Goal: Find specific page/section: Find specific page/section

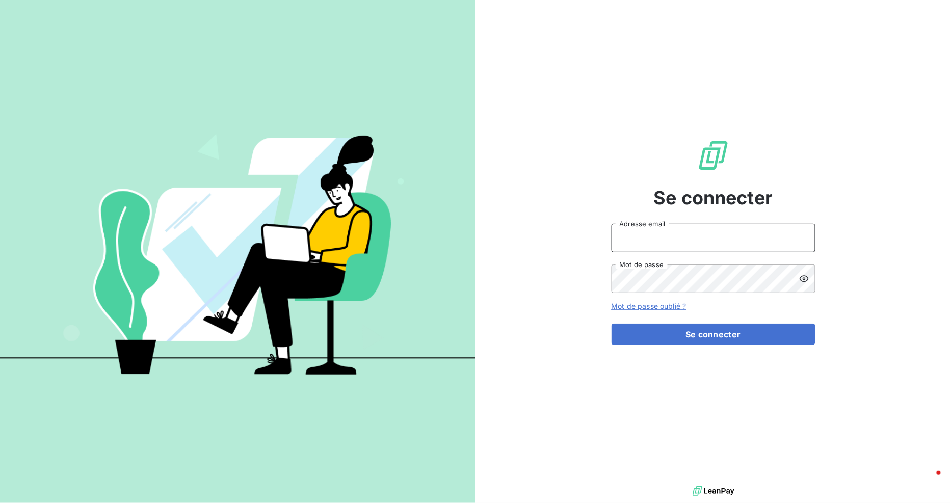
type input "[EMAIL_ADDRESS][DOMAIN_NAME]"
click at [753, 322] on form "[EMAIL_ADDRESS][DOMAIN_NAME] Adresse email Mot de passe Mot de passe oublié ? S…" at bounding box center [713, 284] width 204 height 121
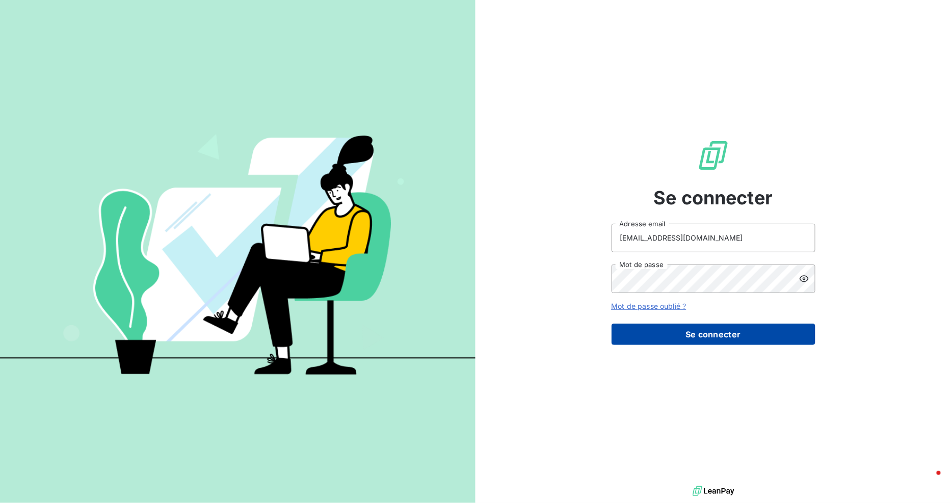
click at [754, 335] on button "Se connecter" at bounding box center [713, 334] width 204 height 21
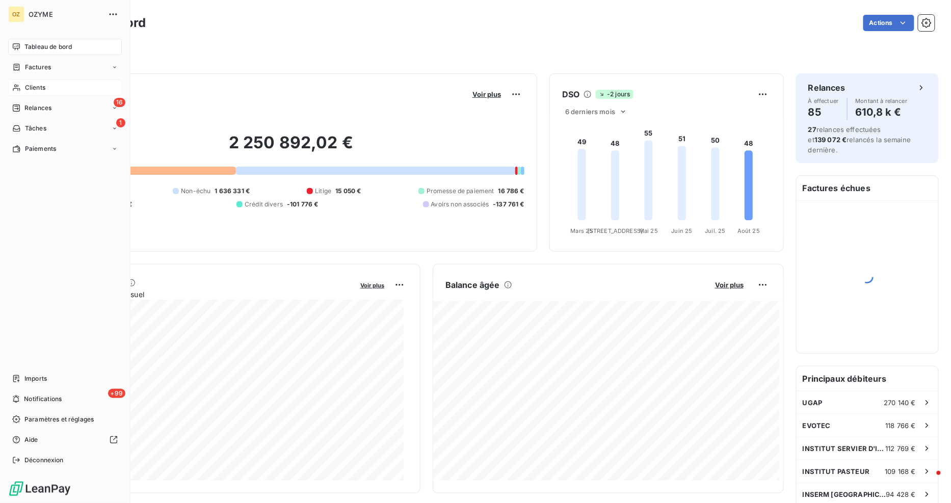
click at [33, 92] on div "Clients" at bounding box center [65, 87] width 114 height 16
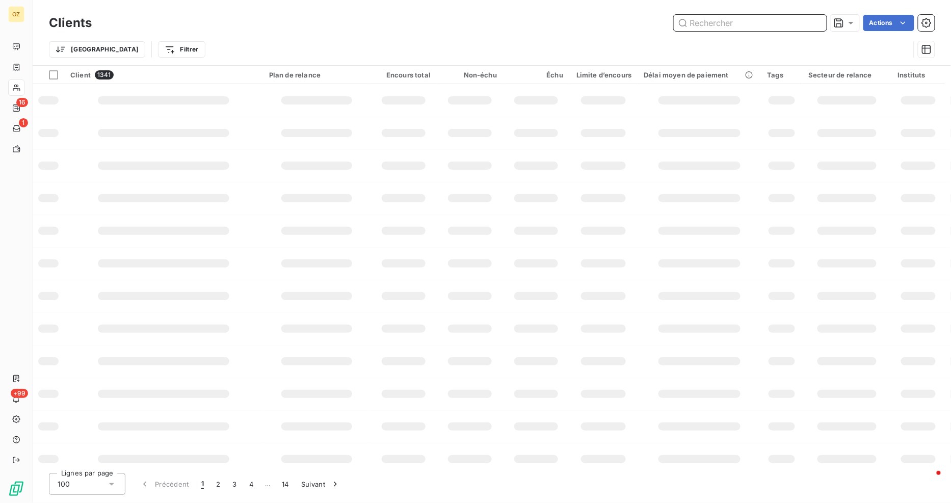
click at [715, 25] on input "text" at bounding box center [750, 23] width 153 height 16
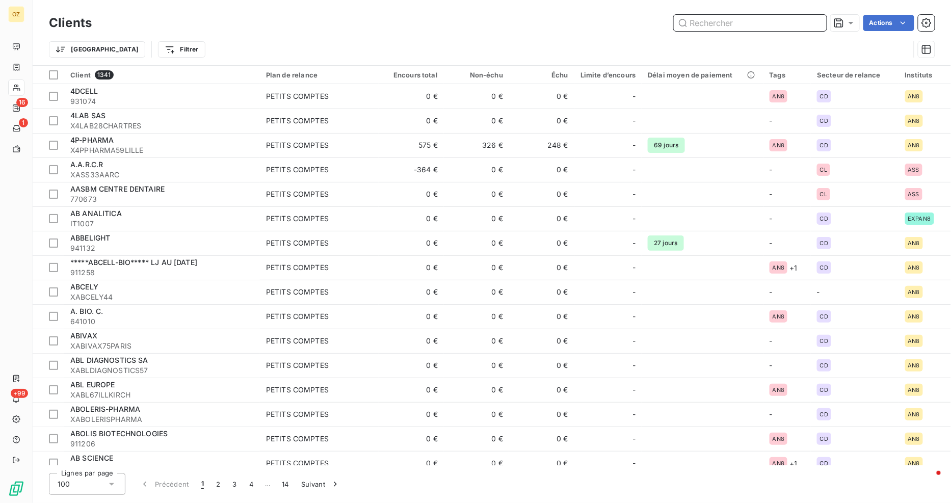
click at [715, 22] on input "text" at bounding box center [750, 23] width 153 height 16
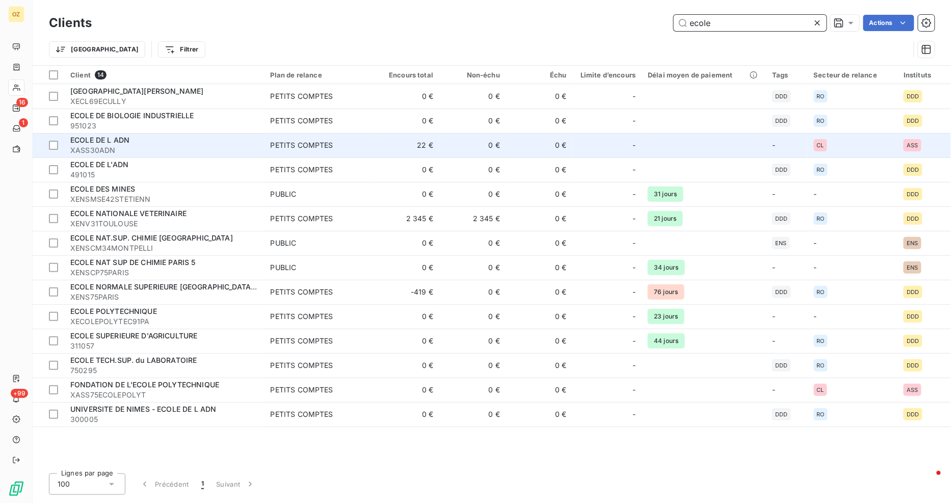
type input "ecole"
click at [131, 141] on div "ECOLE DE L ADN" at bounding box center [164, 140] width 188 height 10
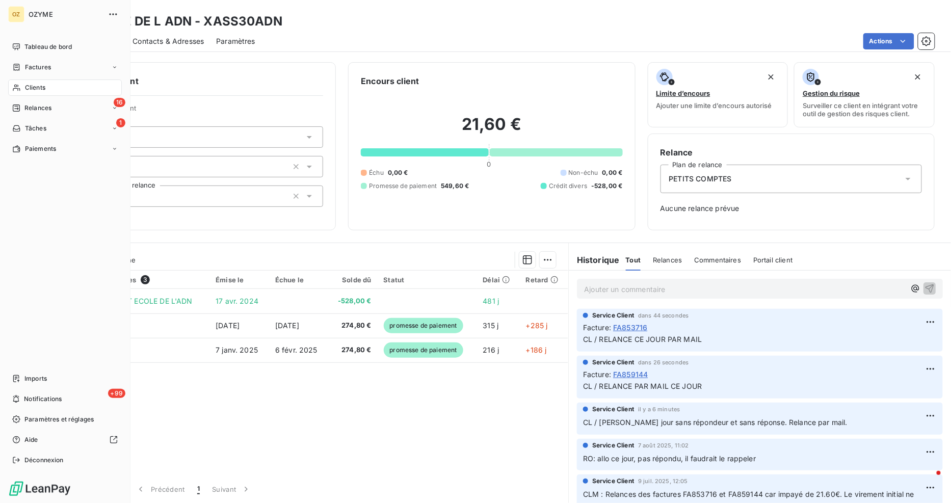
click at [24, 82] on div "Clients" at bounding box center [65, 87] width 114 height 16
